Goal: Task Accomplishment & Management: Manage account settings

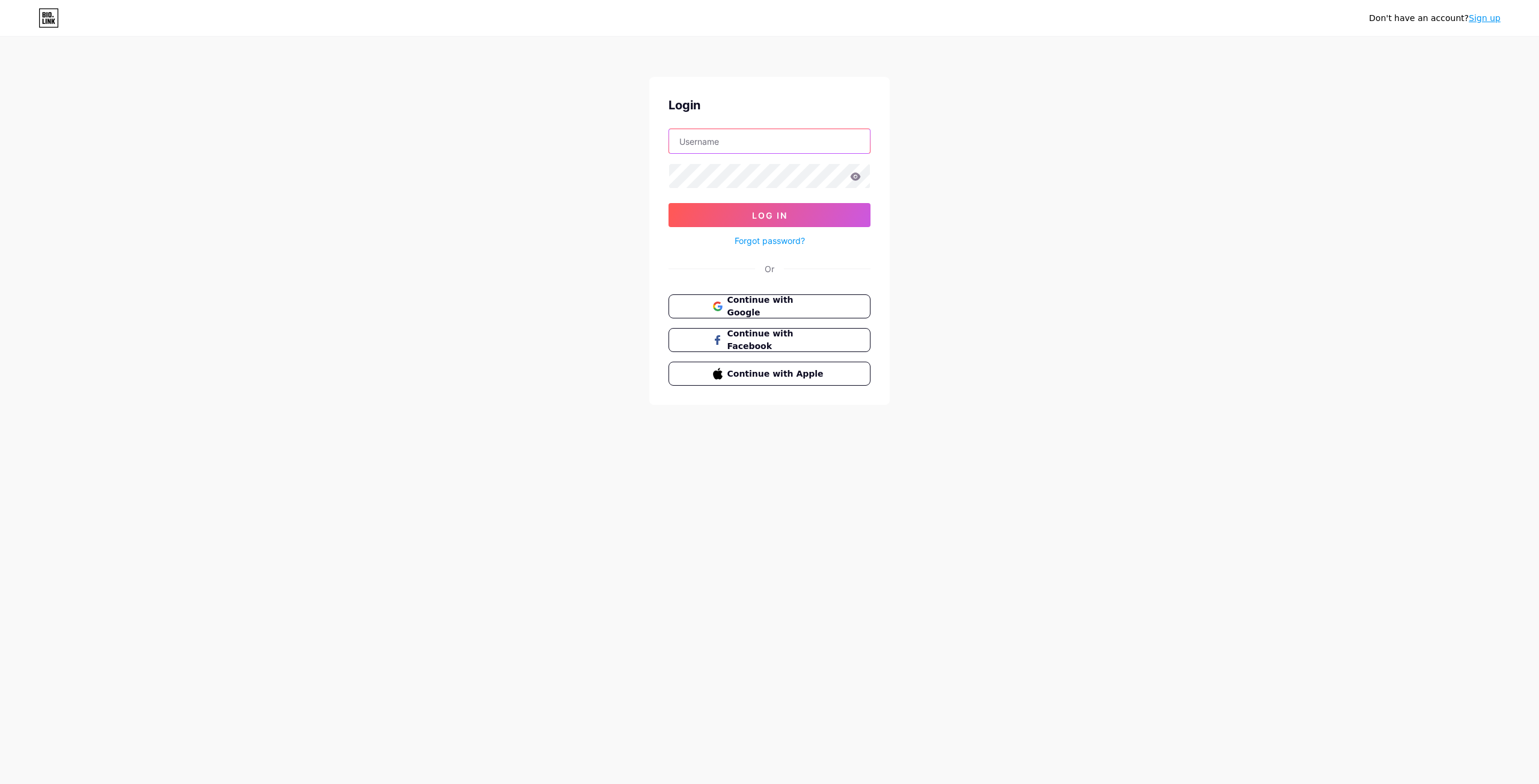
click at [746, 144] on input "text" at bounding box center [769, 141] width 201 height 24
click at [823, 309] on span "Continue with Google" at bounding box center [776, 307] width 100 height 26
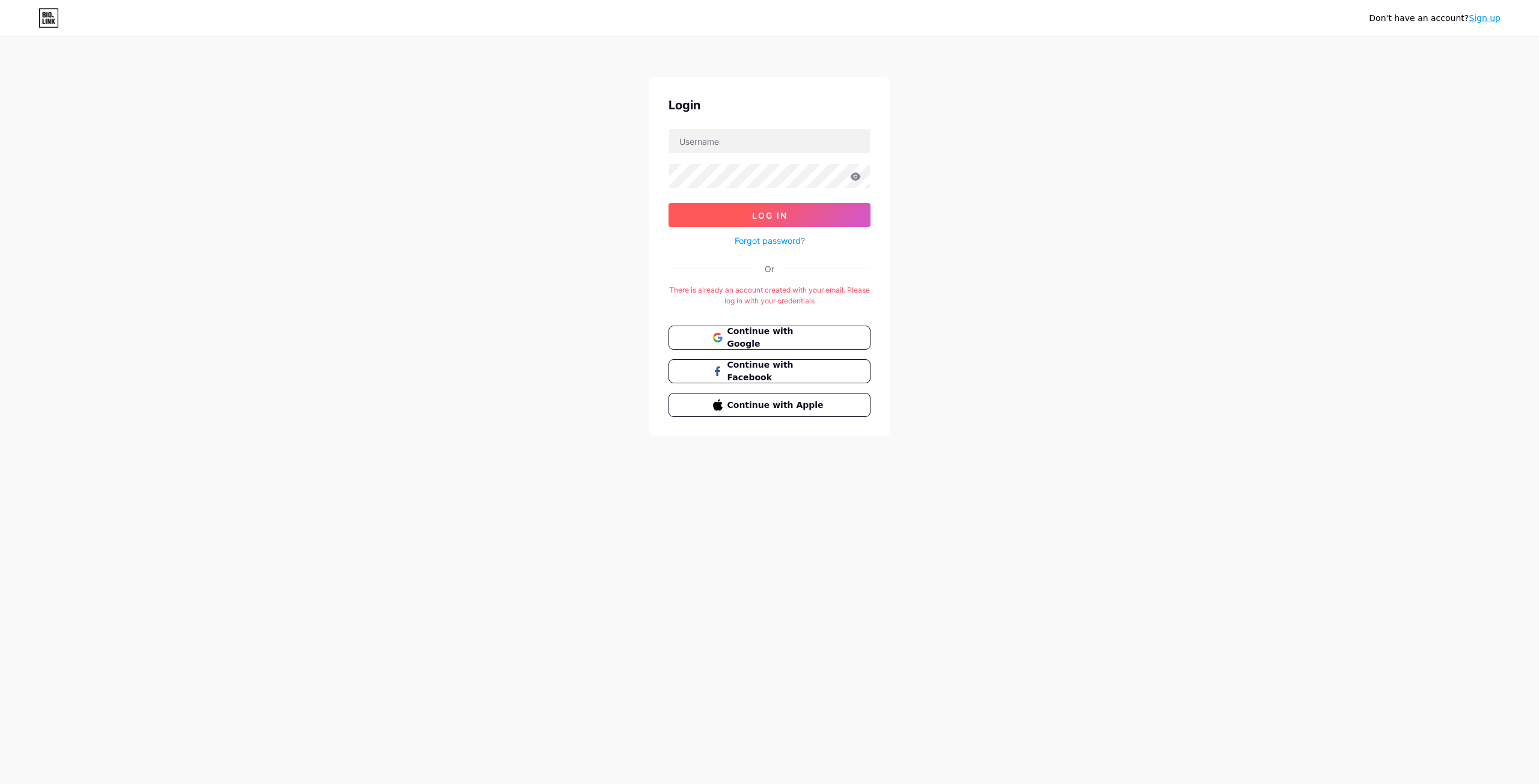
click at [780, 212] on span "Log In" at bounding box center [769, 215] width 35 height 10
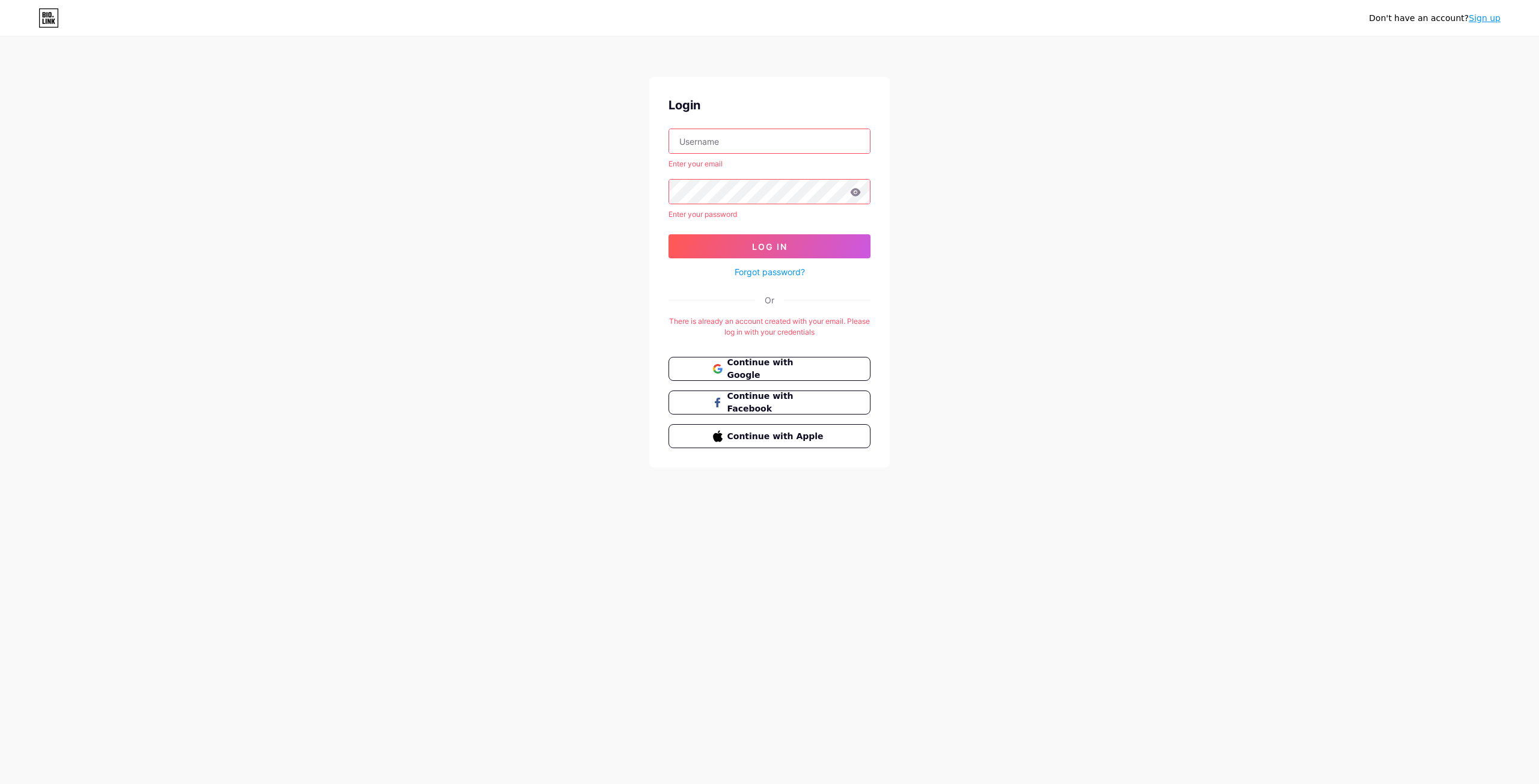
click at [751, 135] on input "text" at bounding box center [769, 141] width 201 height 24
type input "persatuanpendudukfasa1m@gmail.com"
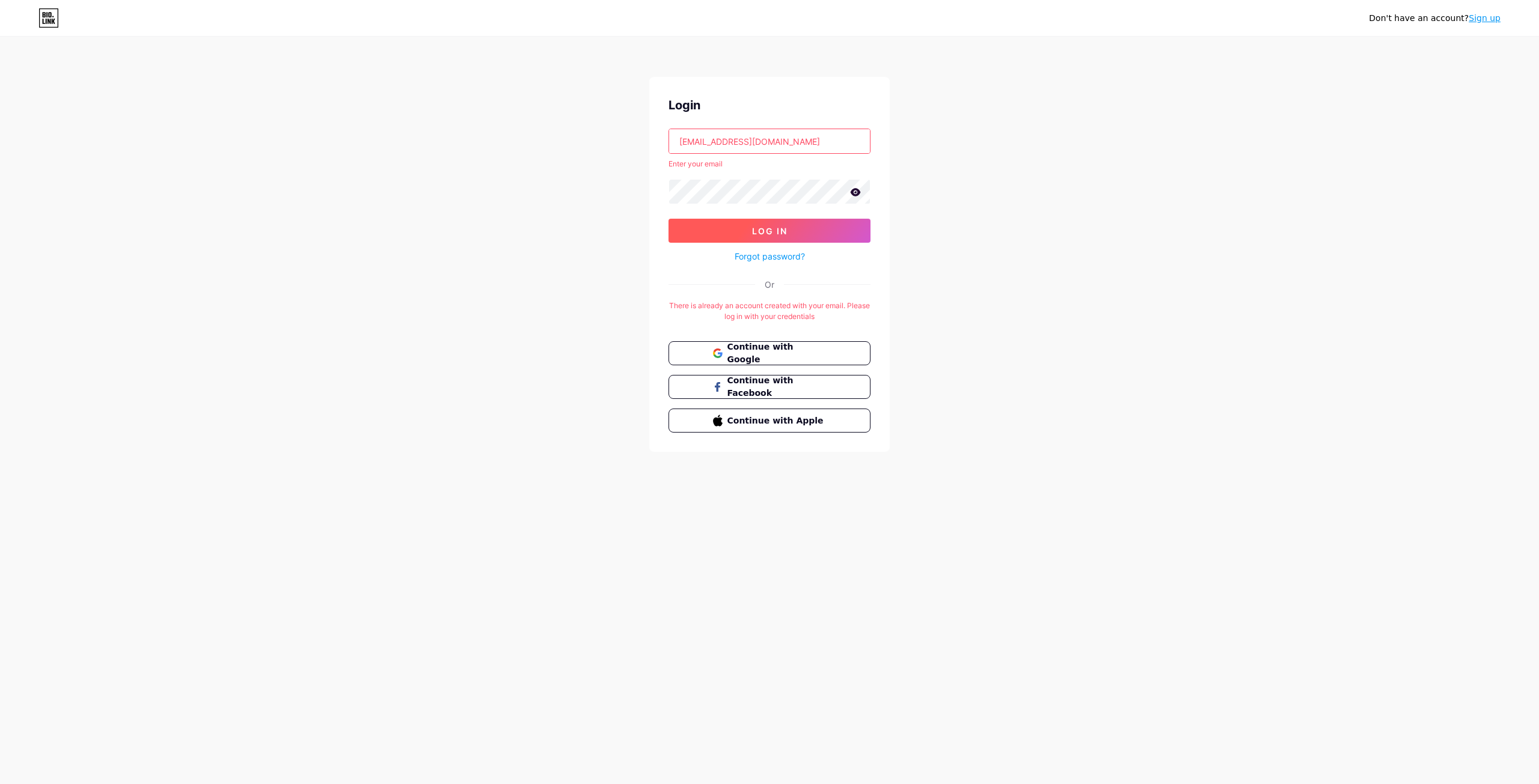
click at [766, 226] on span "Log In" at bounding box center [769, 231] width 35 height 10
click at [661, 157] on div "Login persatuanpendudukfasa1m@gmail.com Invalid username or password. Log In Fo…" at bounding box center [769, 264] width 240 height 375
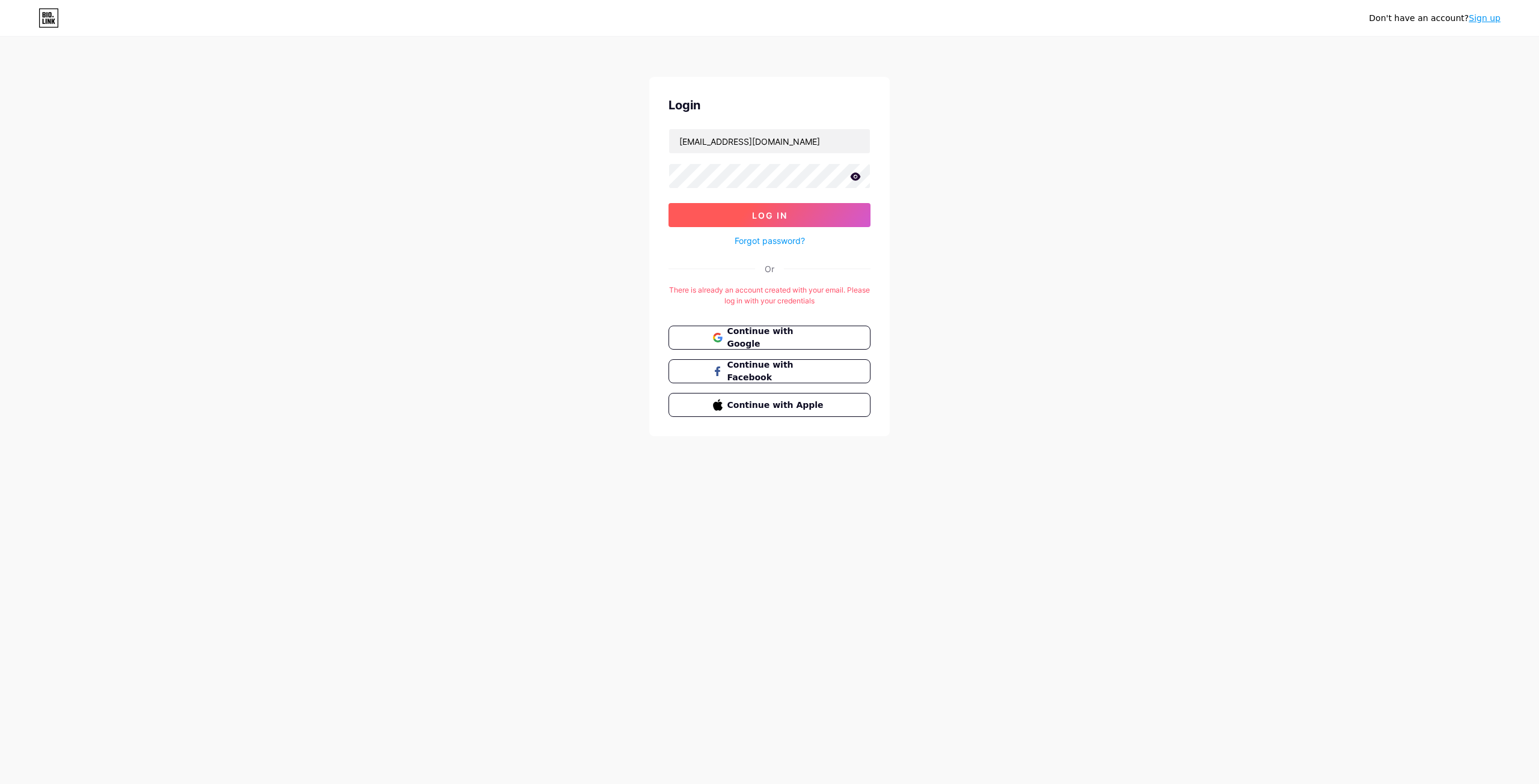
click at [788, 217] on button "Log In" at bounding box center [769, 215] width 202 height 24
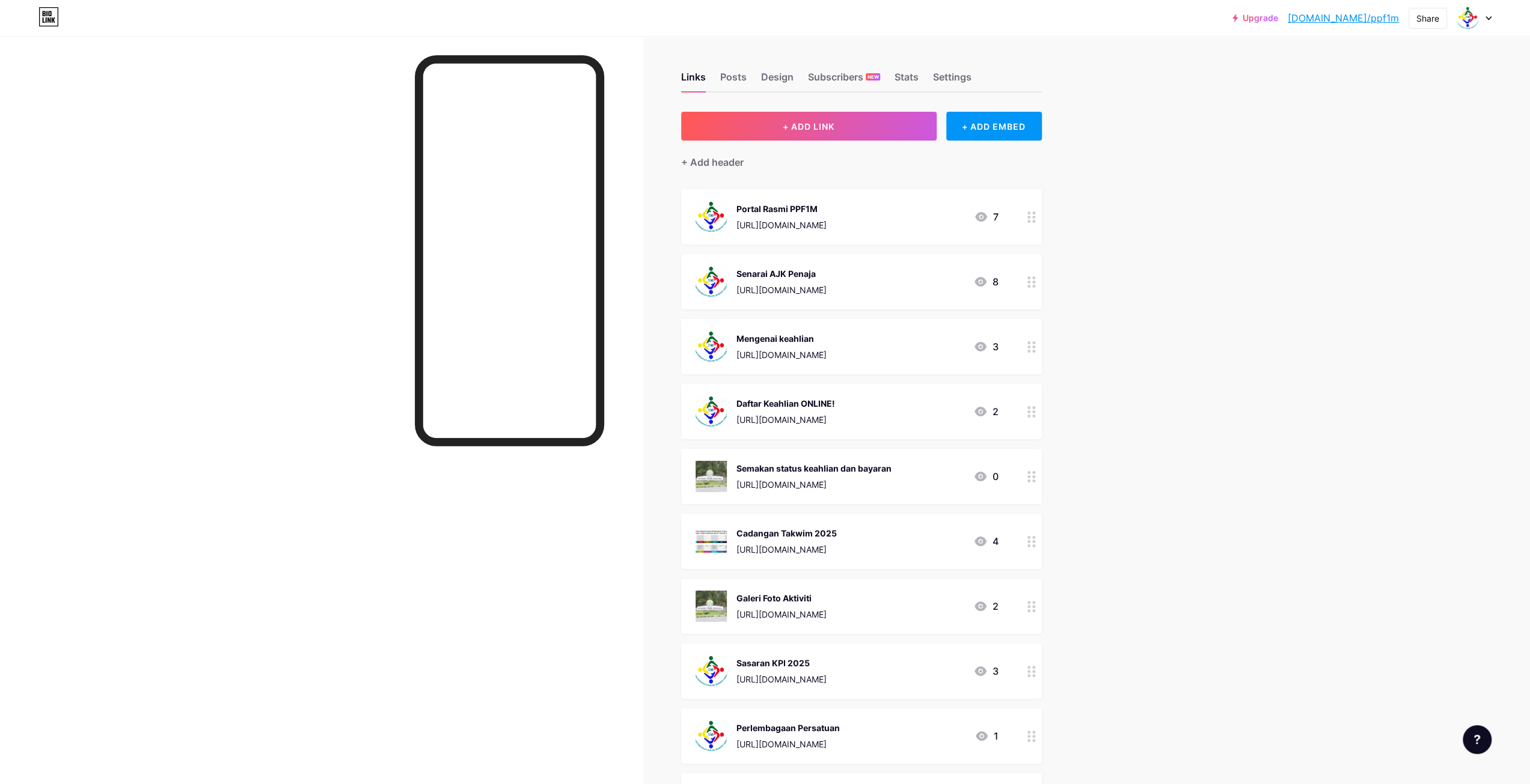
click at [1029, 286] on div at bounding box center [1032, 282] width 20 height 55
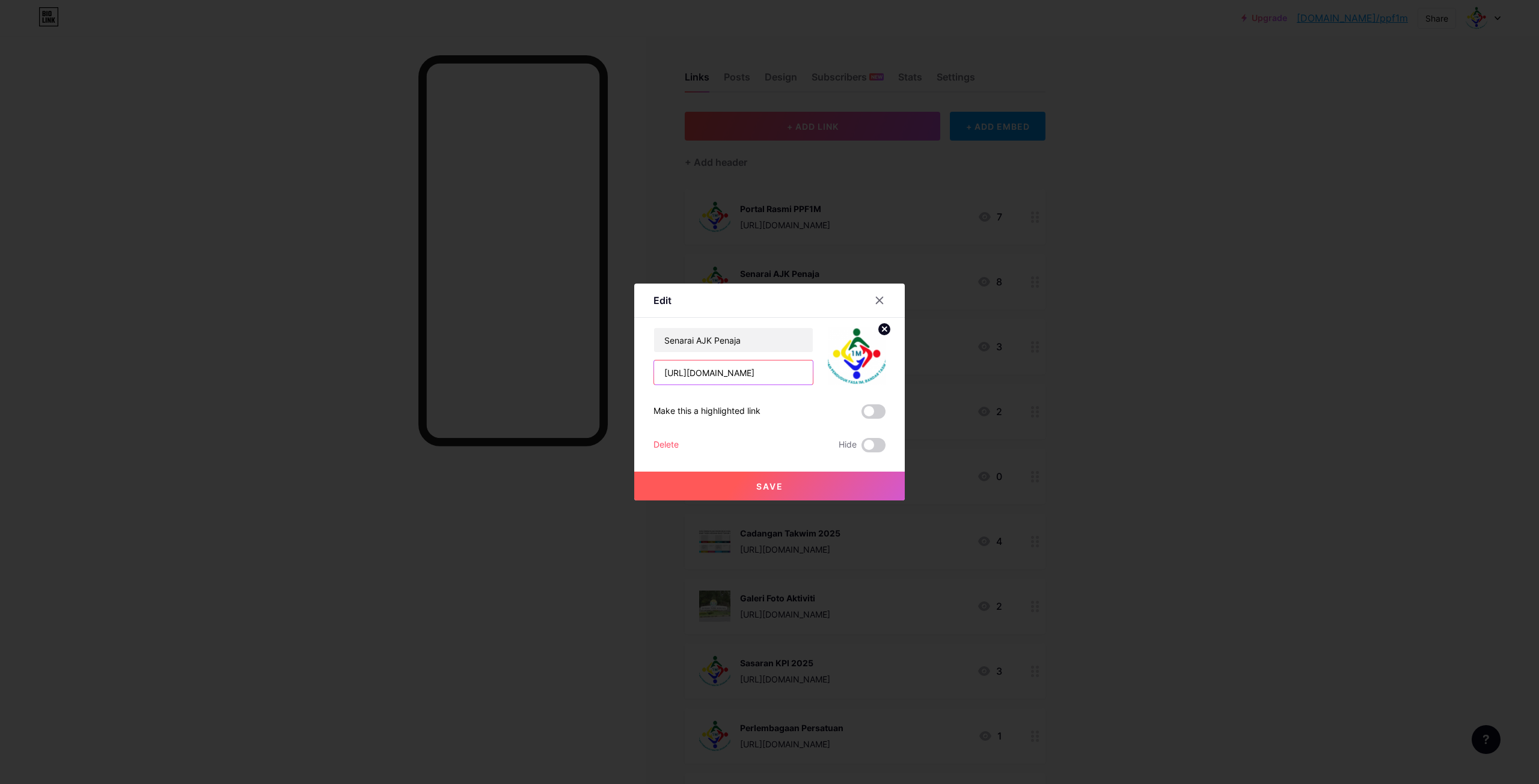
click at [753, 374] on input "https://sites.google.com/view/ppf1m/ahli-jawatankuasa/ajk-penaja?authuser=0" at bounding box center [733, 373] width 159 height 24
paste input "dan-biro-biro"
type input "https://sites.google.com/view/ppf1m/ahli-jawatankuasa/ajk-dan-biro-biro?authuse…"
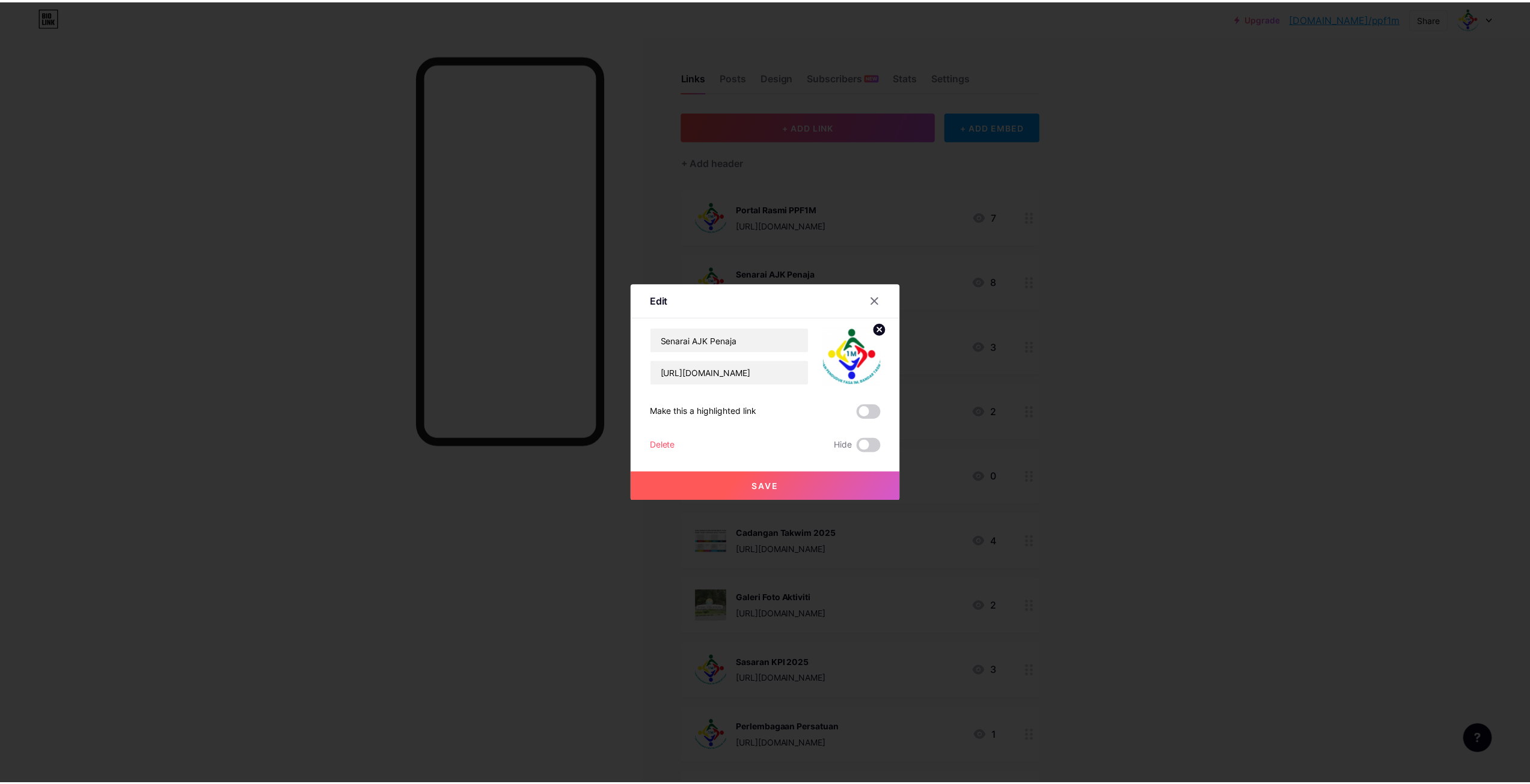
scroll to position [0, 0]
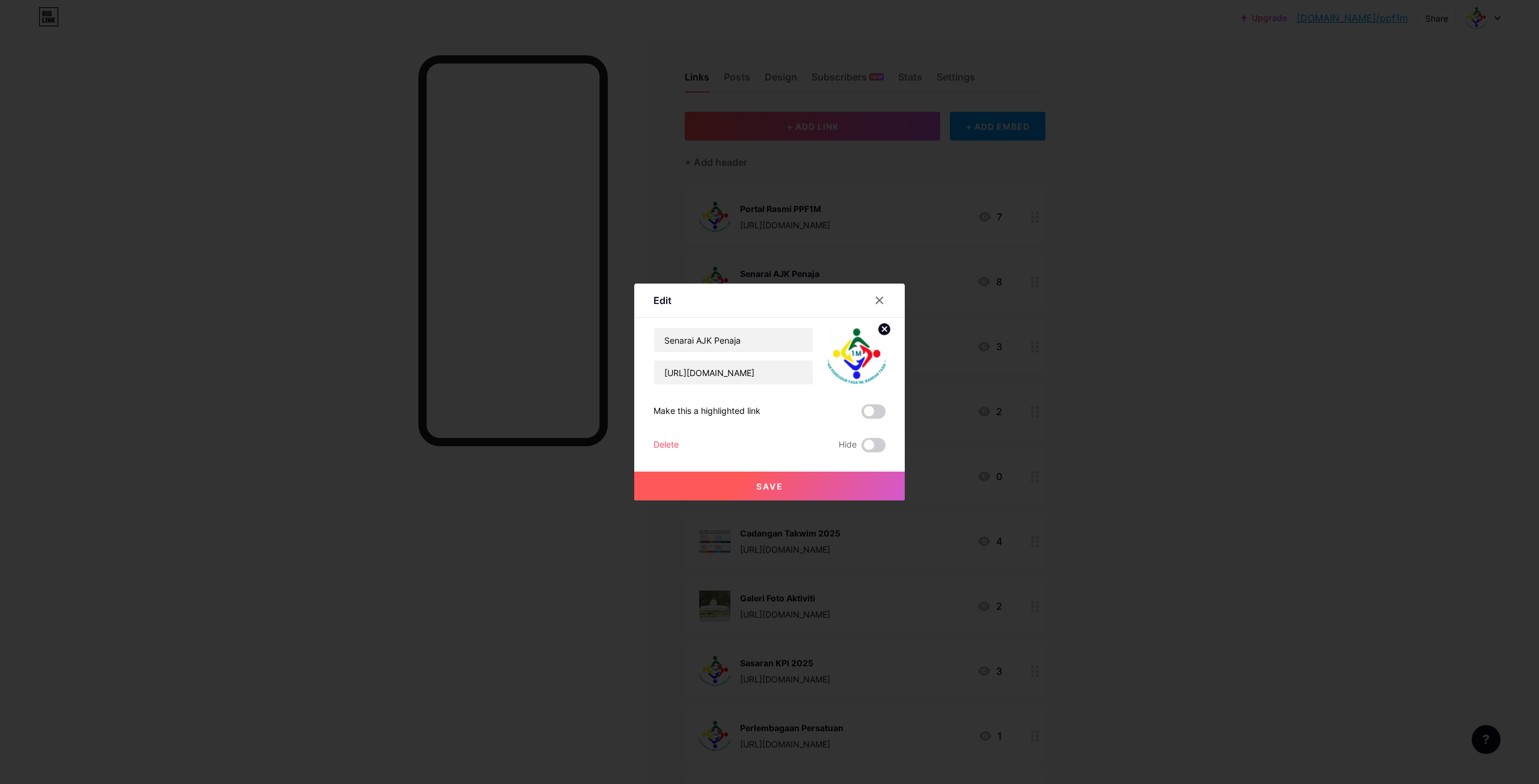
click at [763, 484] on span "Save" at bounding box center [769, 486] width 27 height 10
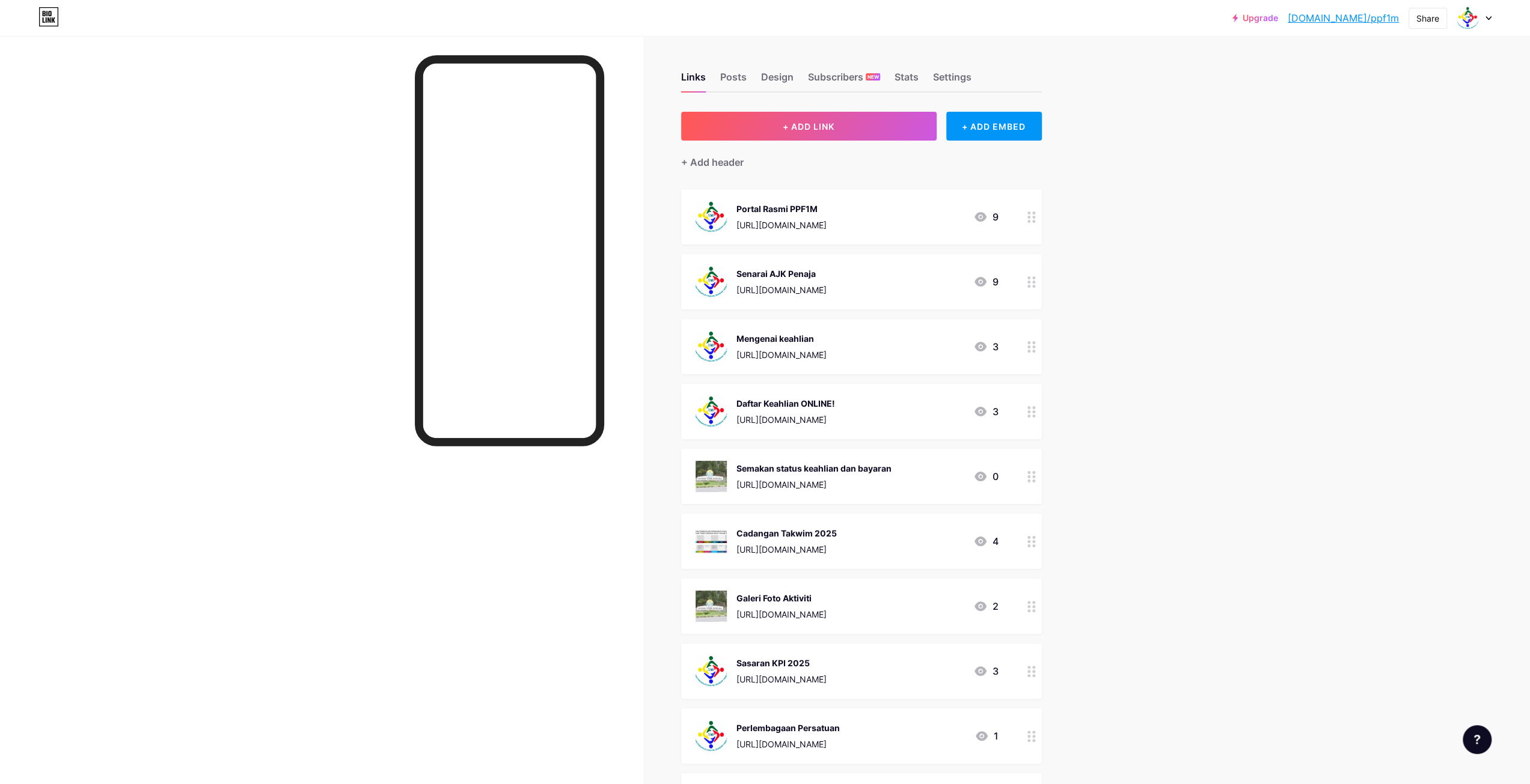
click at [827, 221] on div "https://sites.google.com/view/ppf1m/home" at bounding box center [781, 225] width 90 height 13
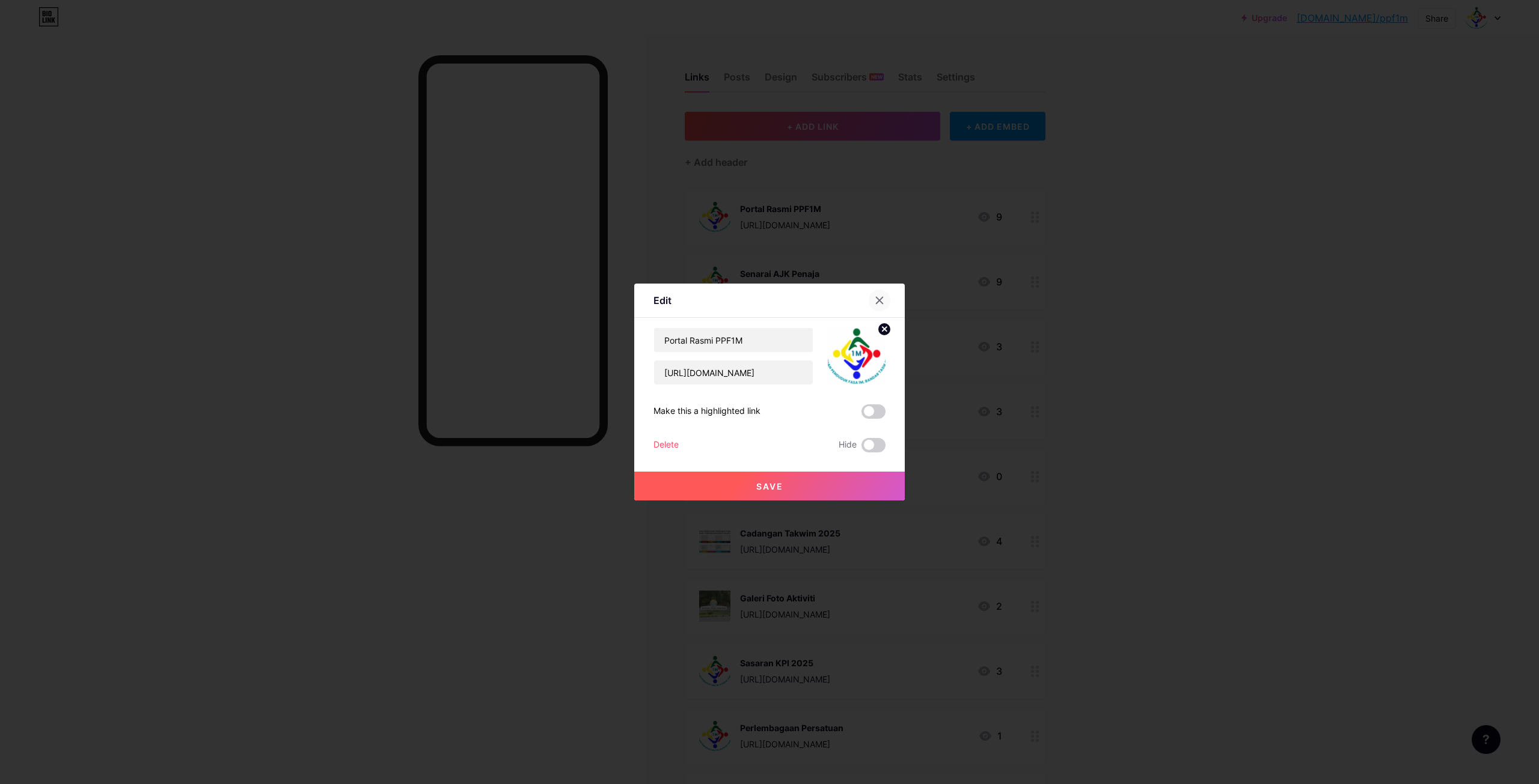
click at [880, 300] on div at bounding box center [880, 301] width 22 height 22
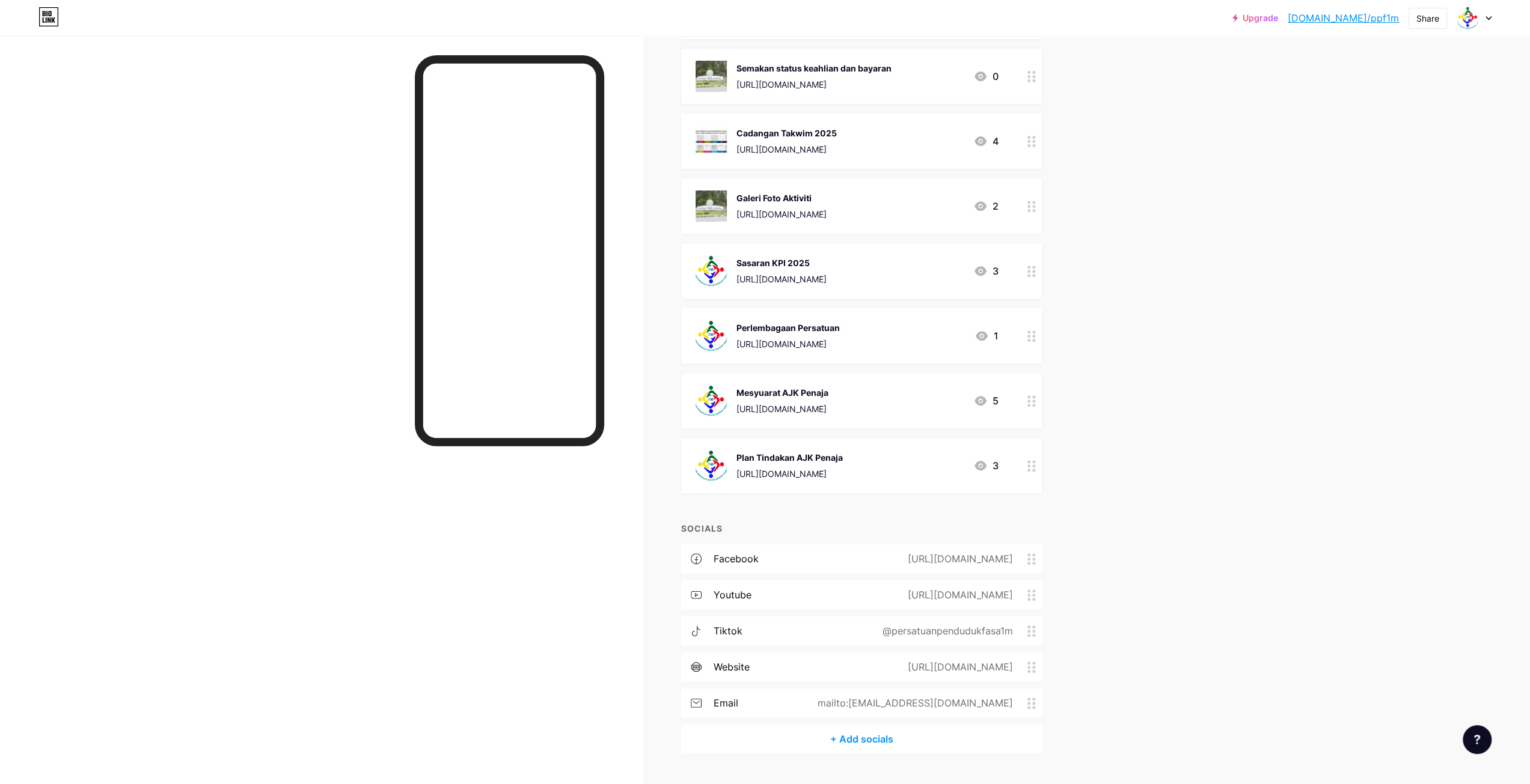
scroll to position [429, 0]
